Goal: Task Accomplishment & Management: Use online tool/utility

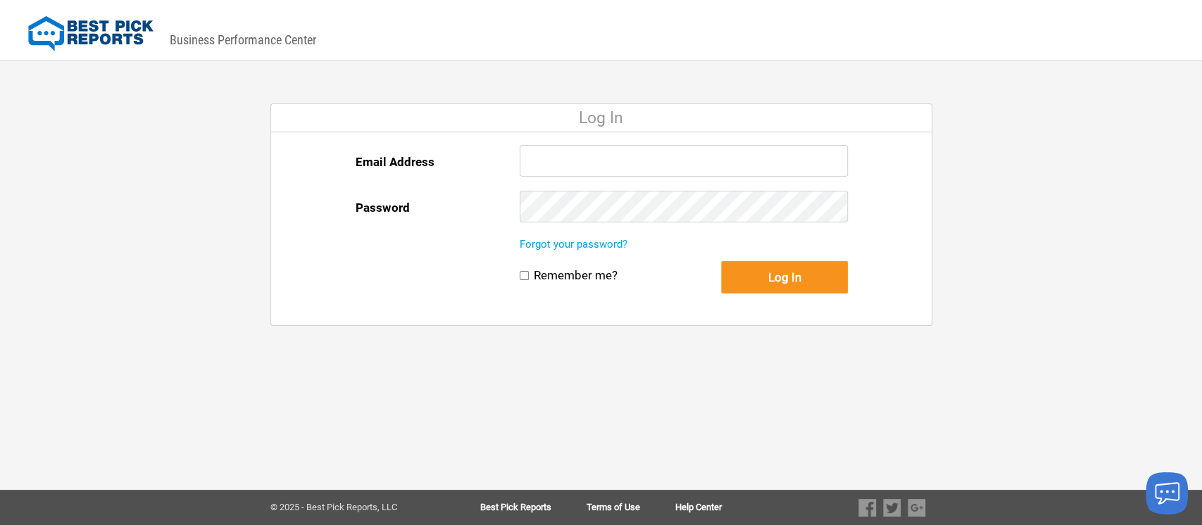
type input "[EMAIL_ADDRESS][DOMAIN_NAME]"
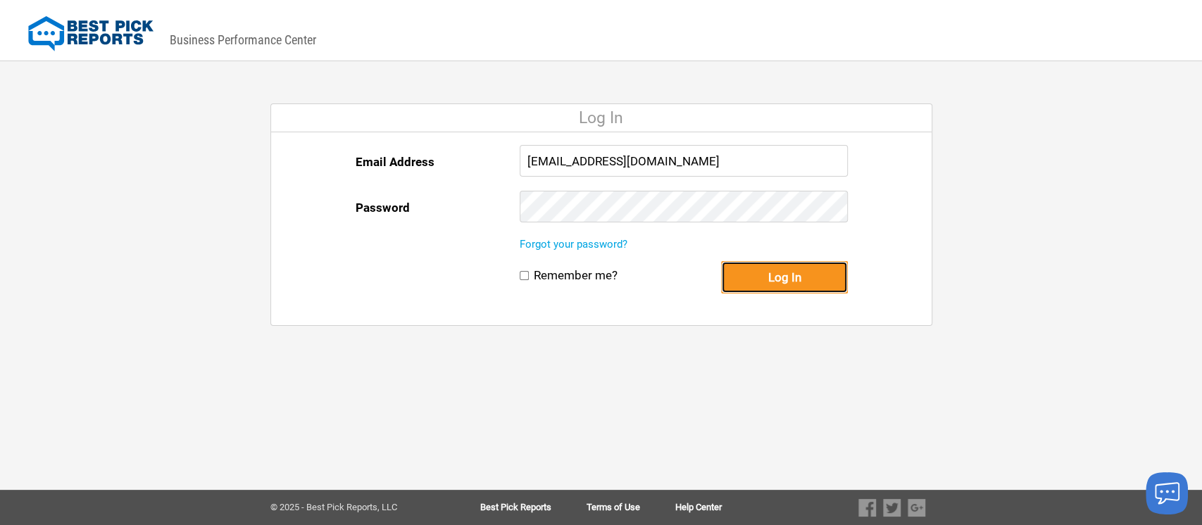
click at [773, 284] on button "Log In" at bounding box center [784, 277] width 127 height 32
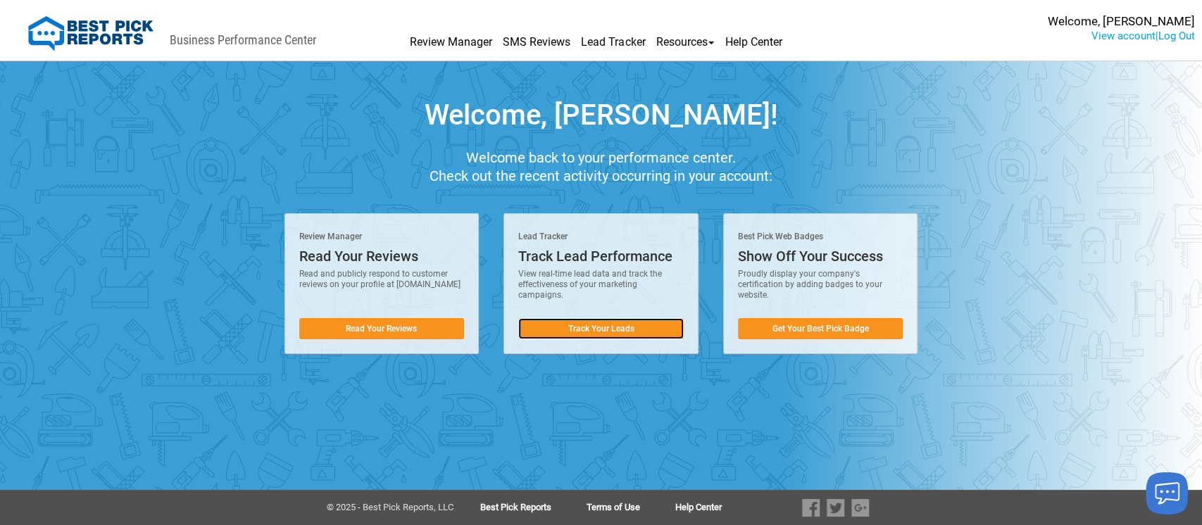
click at [608, 330] on link "Track Your Leads" at bounding box center [600, 328] width 165 height 21
click at [608, 329] on link "Track Your Leads" at bounding box center [600, 328] width 165 height 21
click at [605, 324] on link "Track Your Leads" at bounding box center [600, 328] width 165 height 21
click at [603, 323] on link "Track Your Leads" at bounding box center [600, 328] width 165 height 21
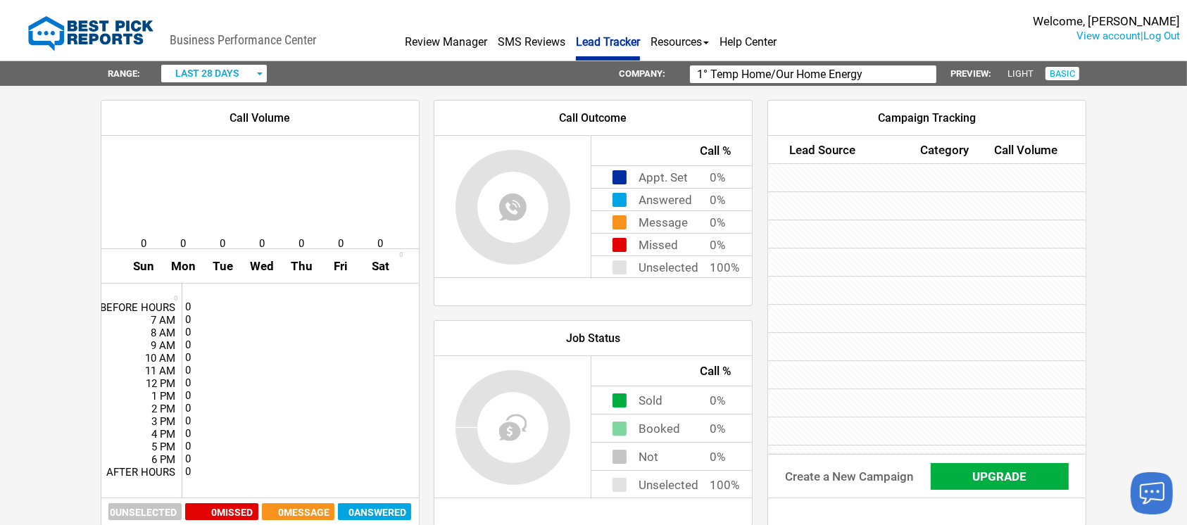
click at [875, 76] on input "1° Temp Home/Our Home Energy" at bounding box center [813, 74] width 246 height 18
type input "1"
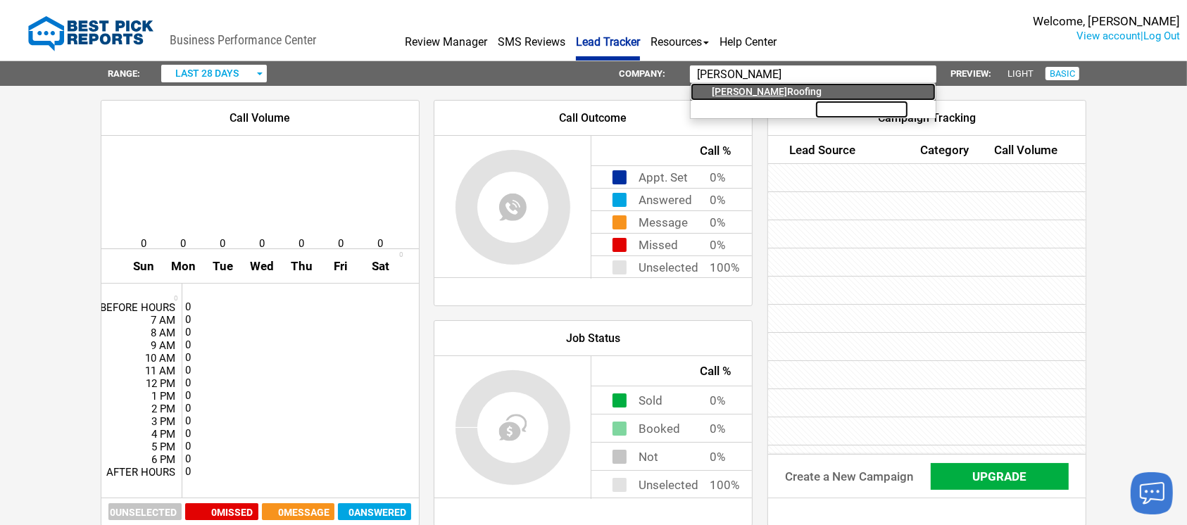
click at [757, 87] on div "[PERSON_NAME] Roofing" at bounding box center [773, 92] width 123 height 18
type input "[PERSON_NAME] Roofing"
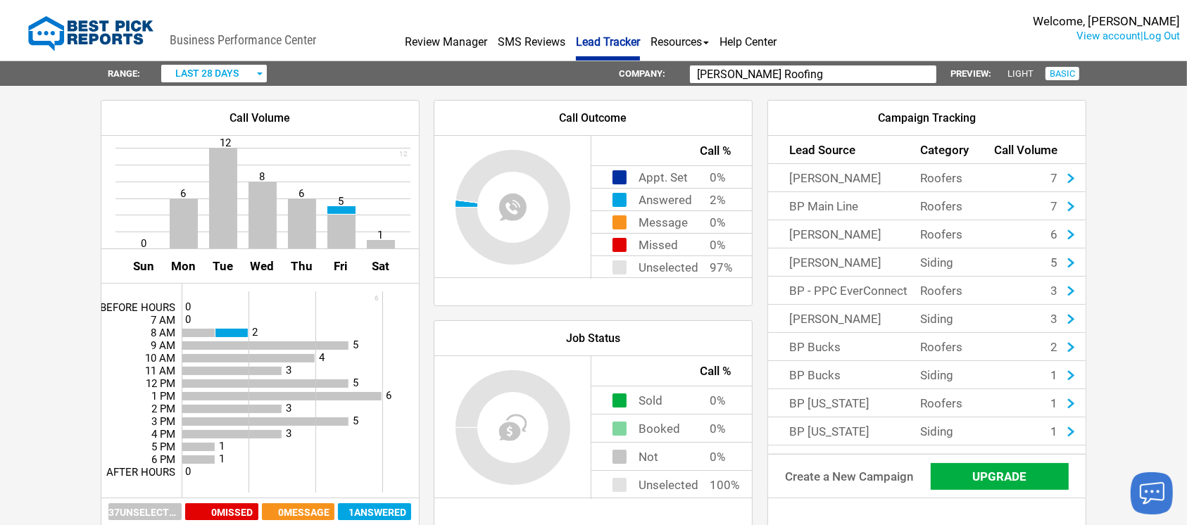
click at [264, 75] on button "last 28 days" at bounding box center [214, 74] width 106 height 18
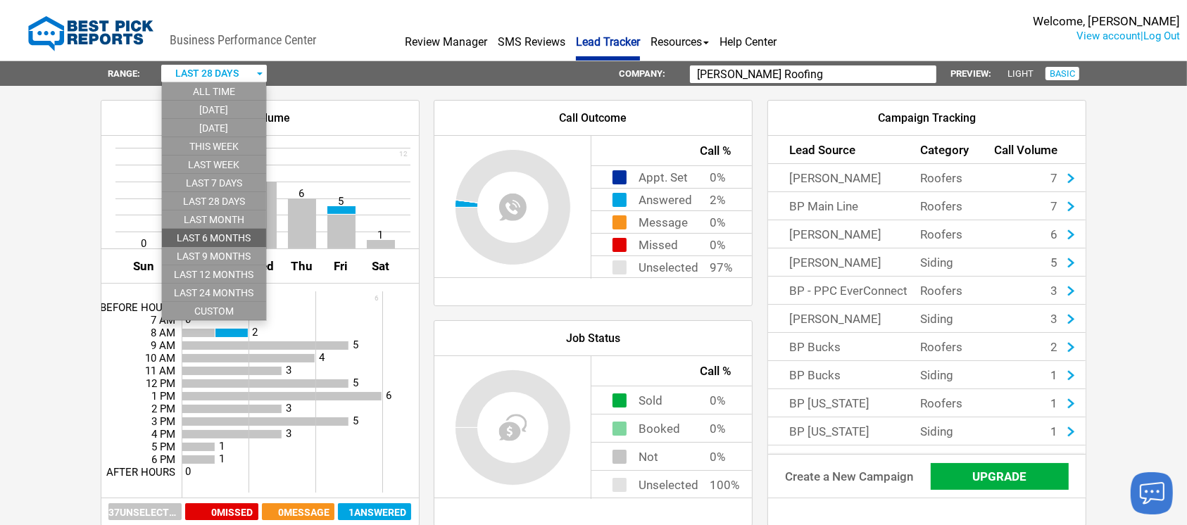
click at [237, 237] on li "last 6 months" at bounding box center [214, 238] width 104 height 18
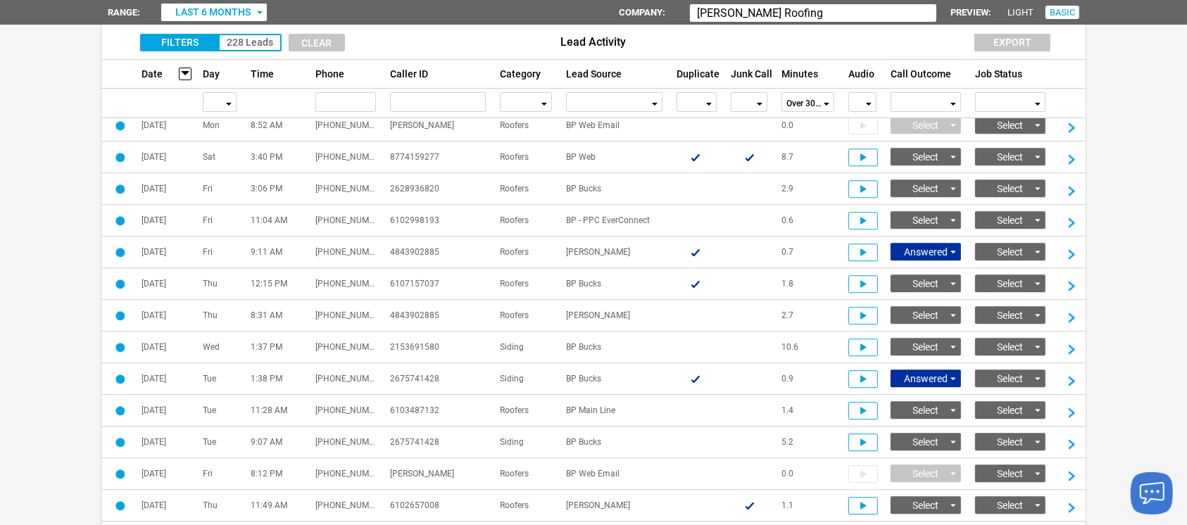
scroll to position [3690, 0]
